Goal: Transaction & Acquisition: Purchase product/service

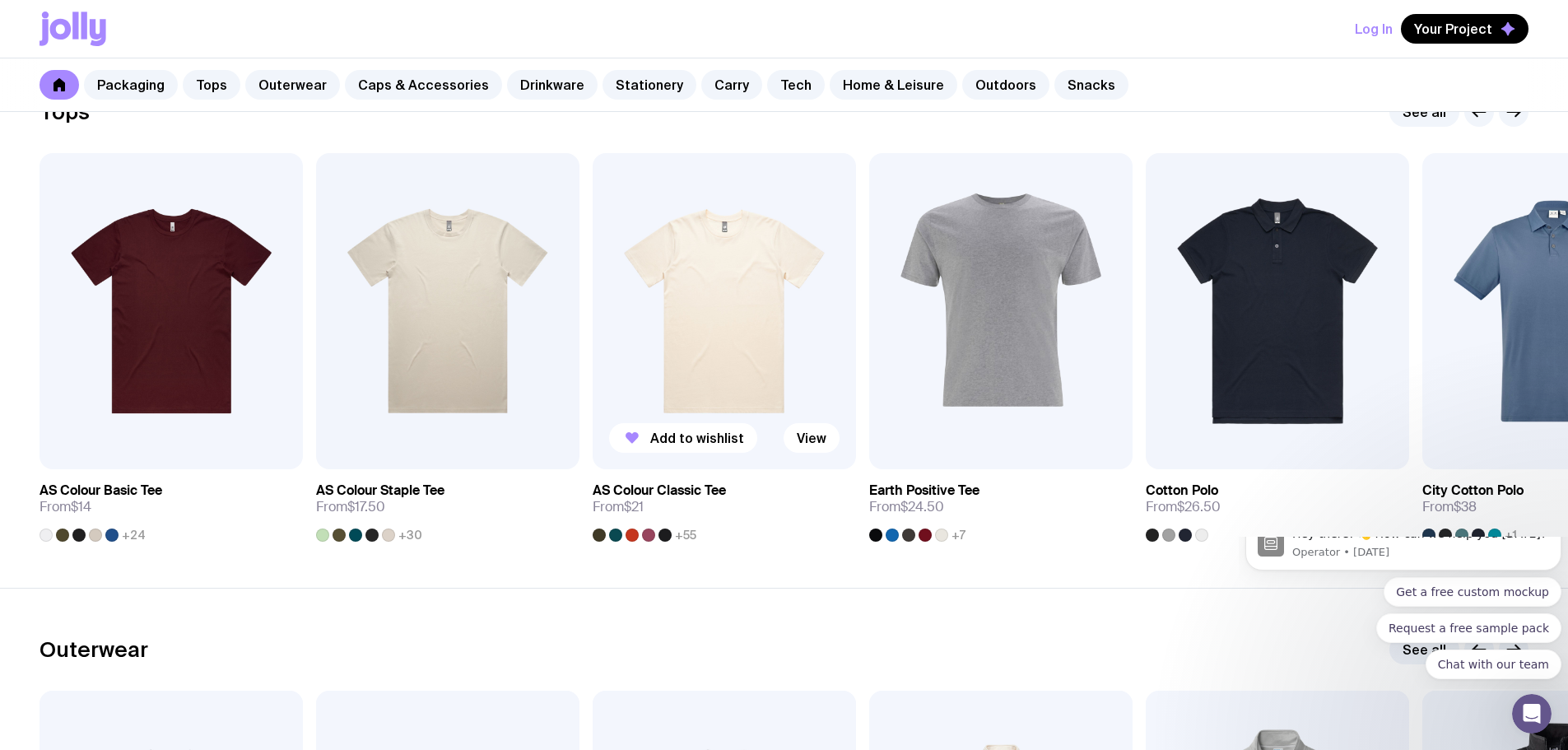
scroll to position [988, 0]
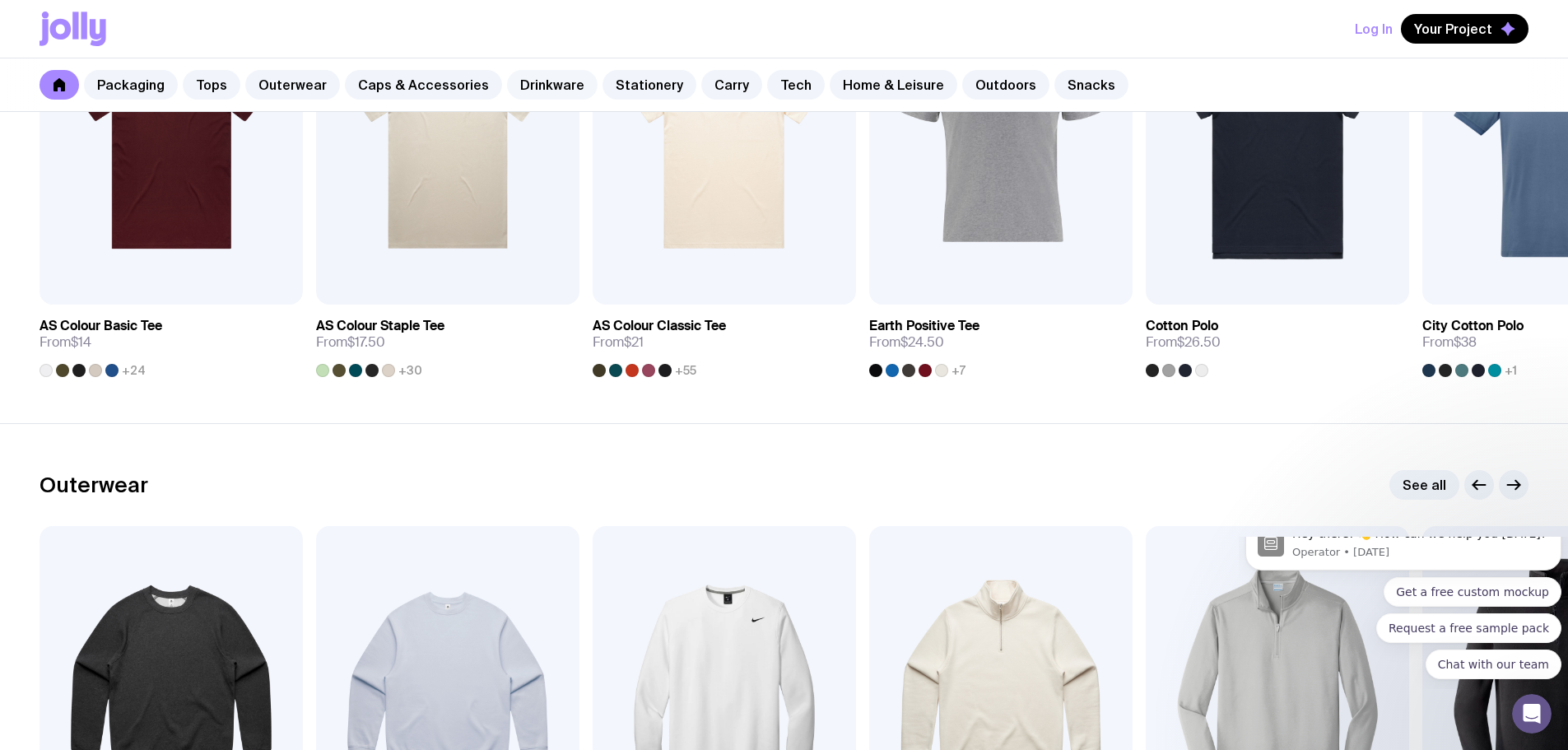
click at [544, 92] on link "Drinkware" at bounding box center [552, 84] width 90 height 29
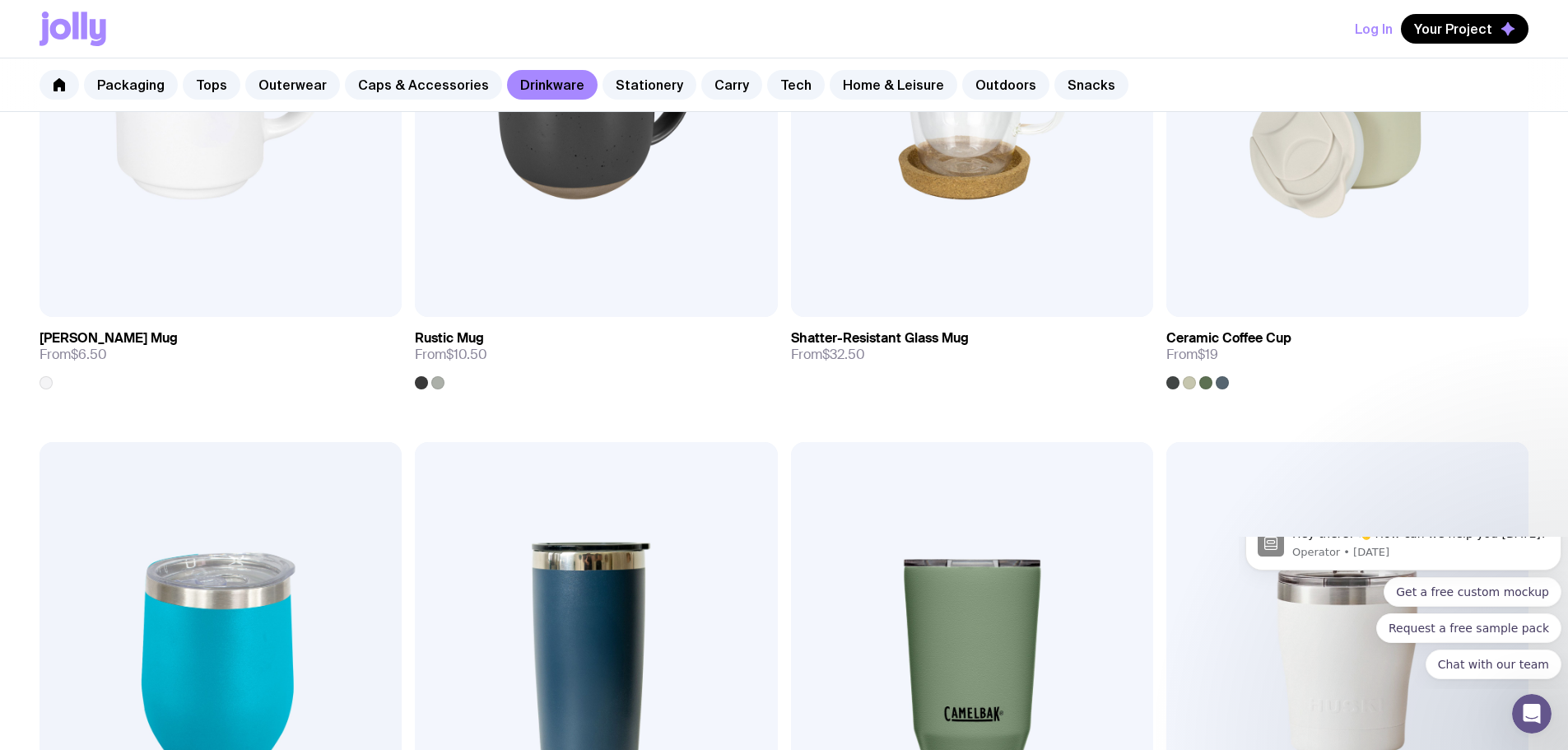
scroll to position [576, 0]
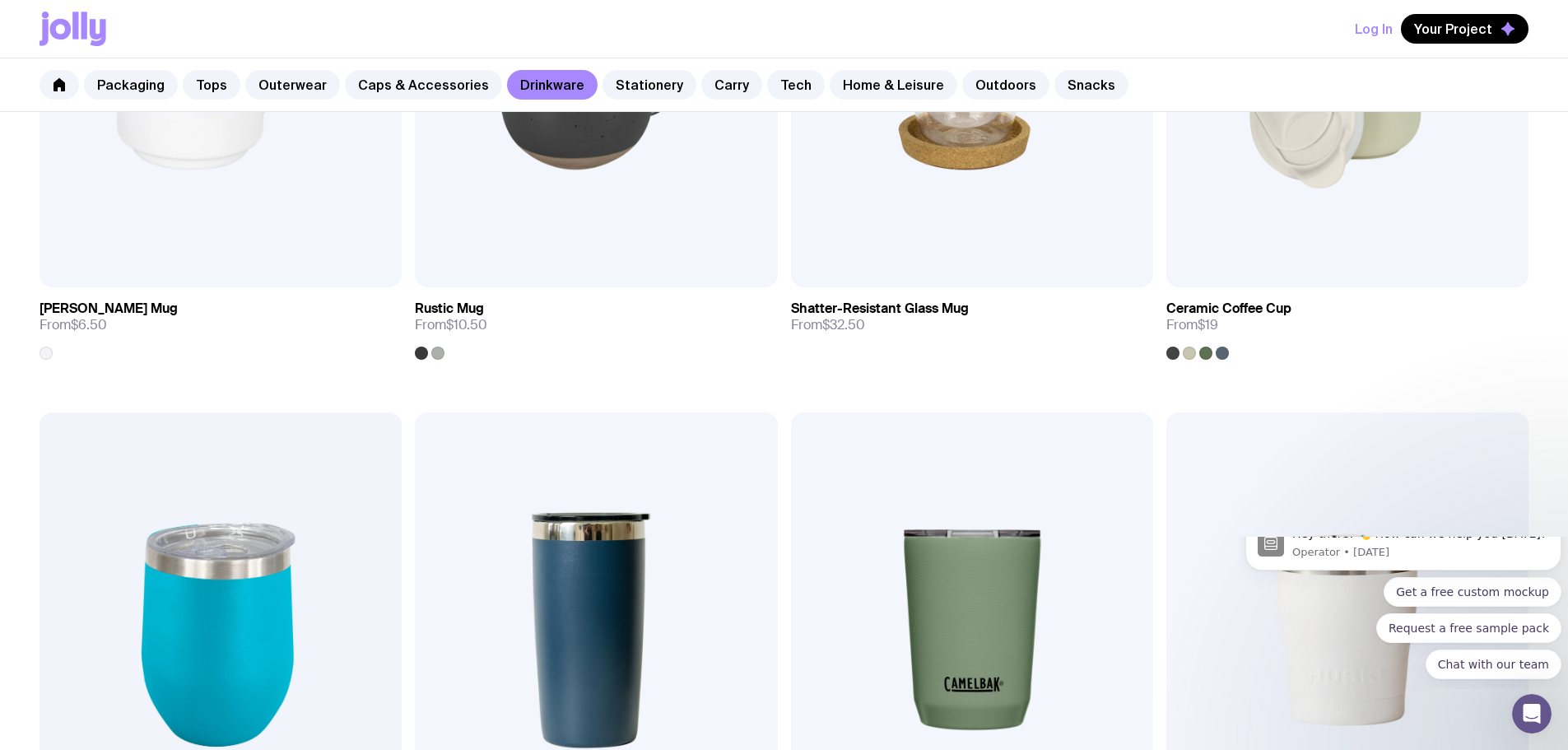
click at [1166, 412] on img at bounding box center [1347, 630] width 362 height 435
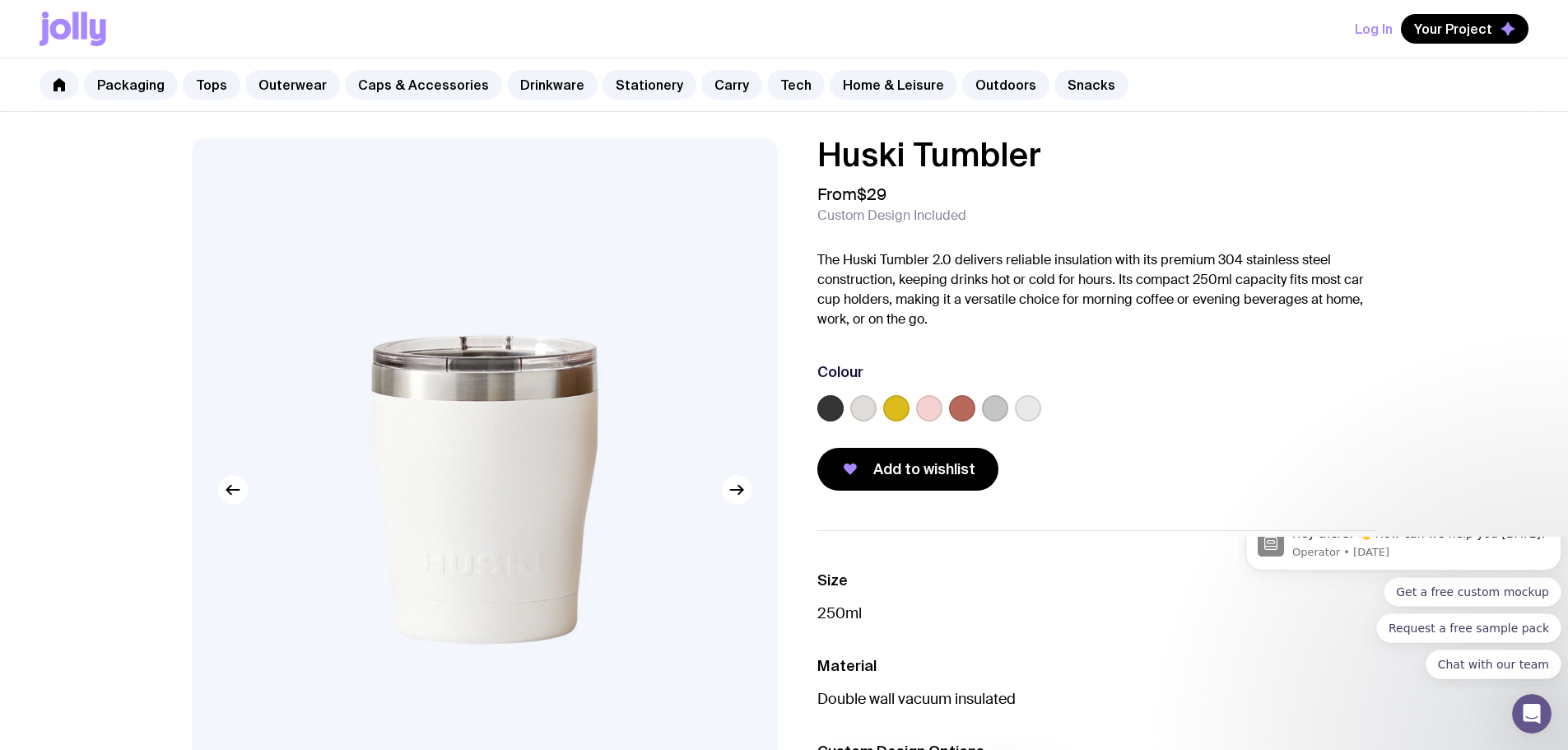
click at [997, 403] on label at bounding box center [995, 408] width 26 height 26
click at [0, 0] on input "radio" at bounding box center [0, 0] width 0 height 0
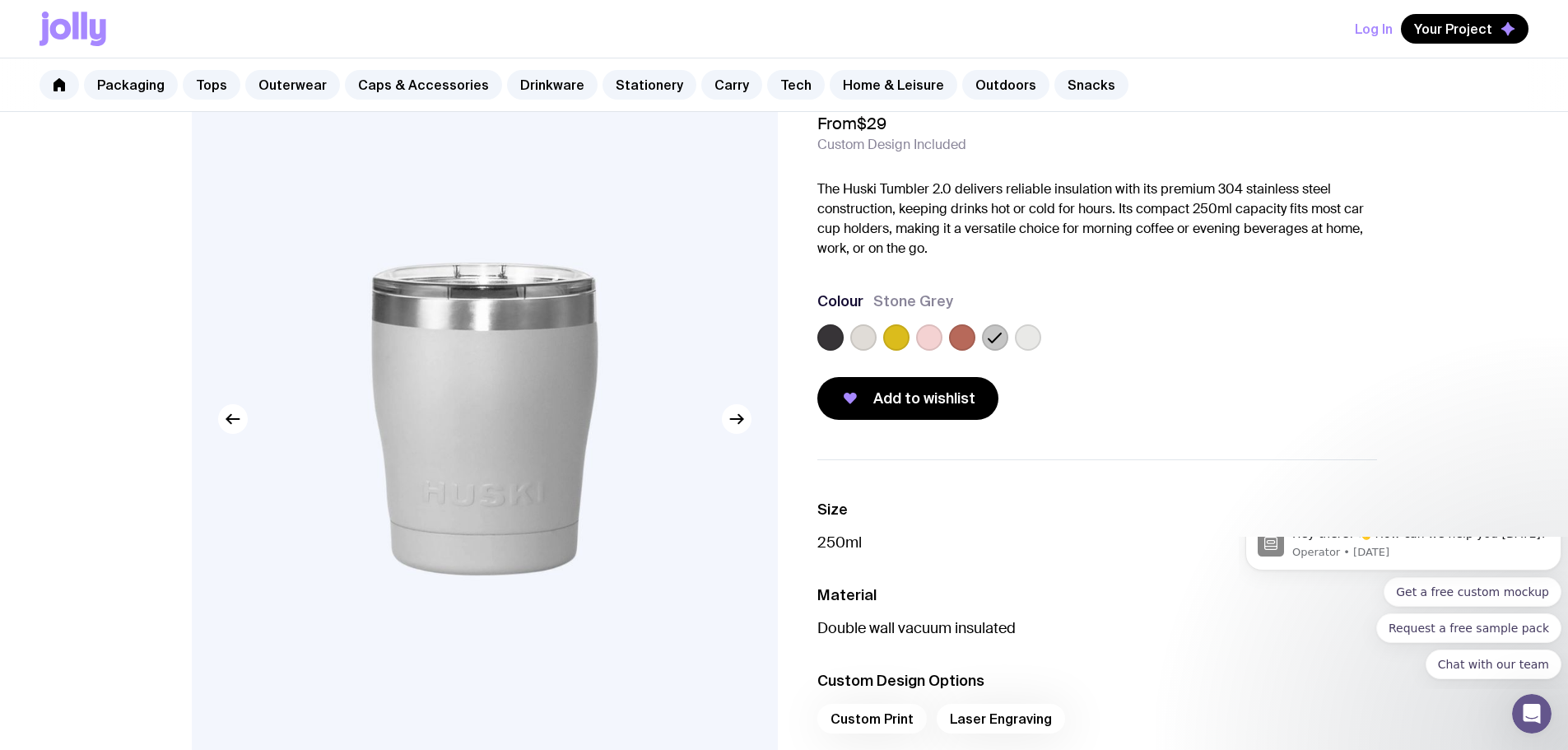
scroll to position [165, 0]
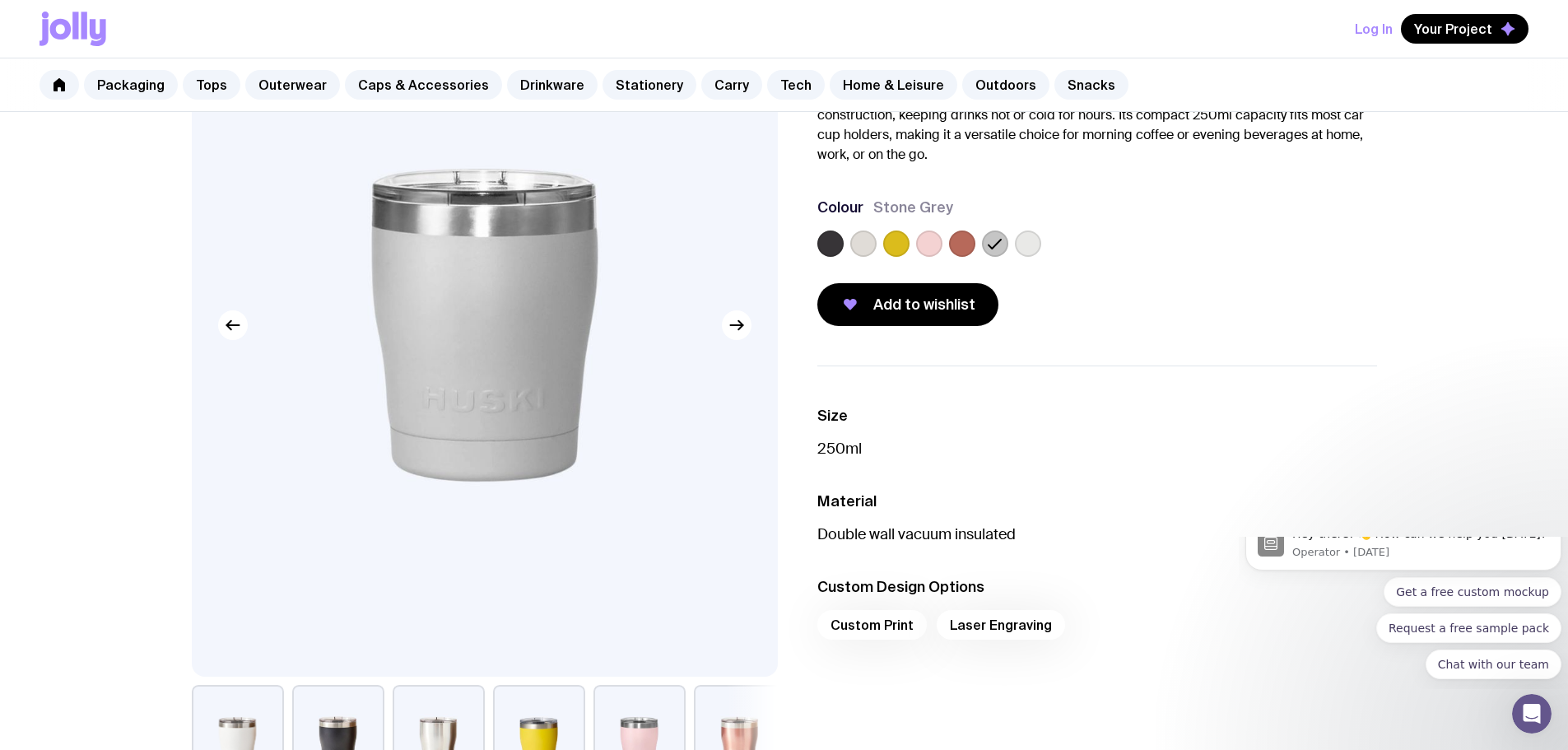
click at [864, 252] on label at bounding box center [863, 244] width 26 height 26
click at [0, 0] on input "radio" at bounding box center [0, 0] width 0 height 0
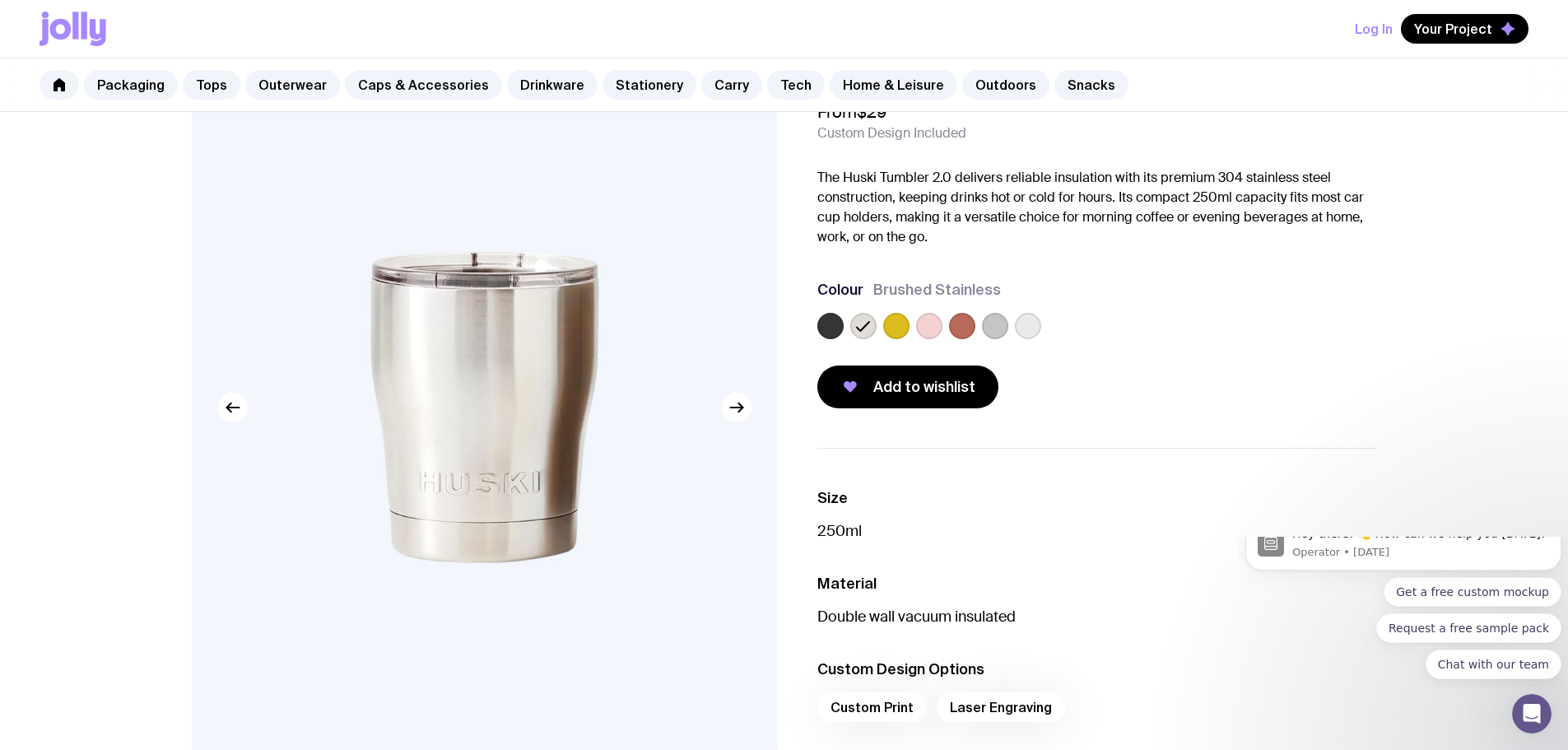
scroll to position [0, 0]
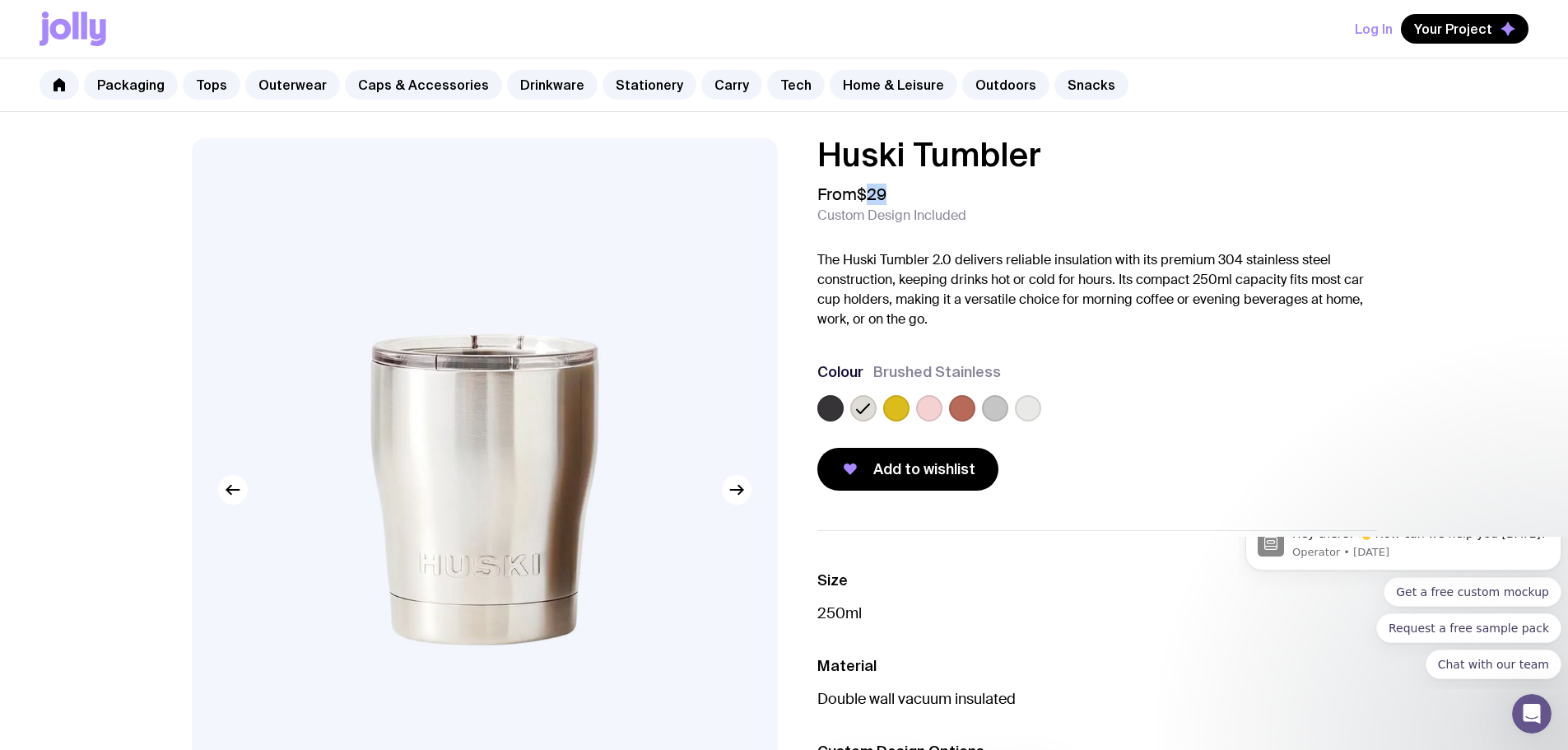
drag, startPoint x: 870, startPoint y: 193, endPoint x: 896, endPoint y: 194, distance: 26.0
click at [896, 194] on div "From $29 Custom Design Included" at bounding box center [1097, 204] width 560 height 40
click at [1136, 327] on p "The Huski Tumbler 2.0 delivers reliable insulation with its premium 304 stainle…" at bounding box center [1097, 290] width 560 height 79
drag, startPoint x: 866, startPoint y: 194, endPoint x: 898, endPoint y: 200, distance: 32.6
click at [898, 200] on div "From $29 Custom Design Included" at bounding box center [1097, 204] width 560 height 40
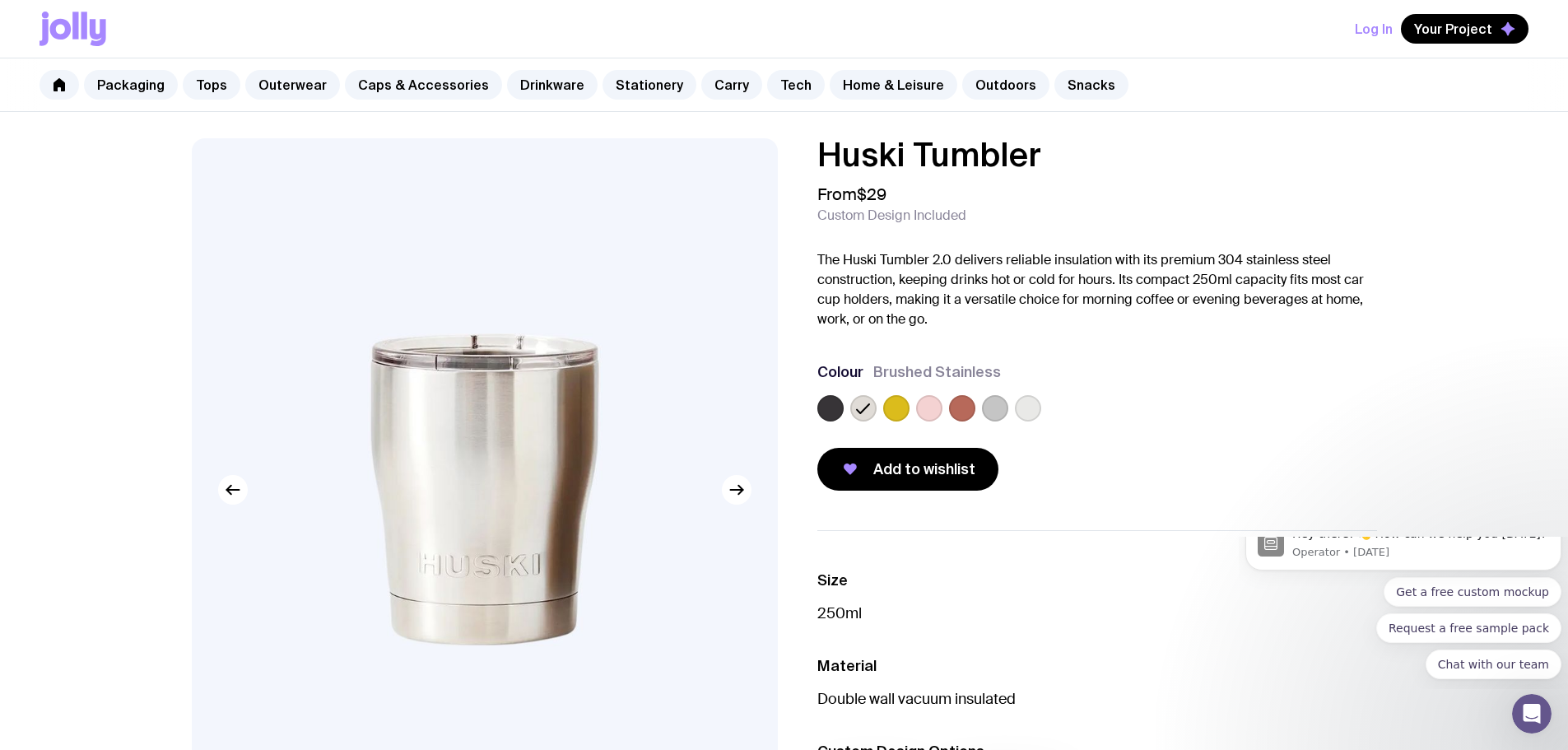
click at [894, 254] on p "The Huski Tumbler 2.0 delivers reliable insulation with its premium 304 stainle…" at bounding box center [1097, 290] width 560 height 79
